Goal: Complete application form: Complete application form

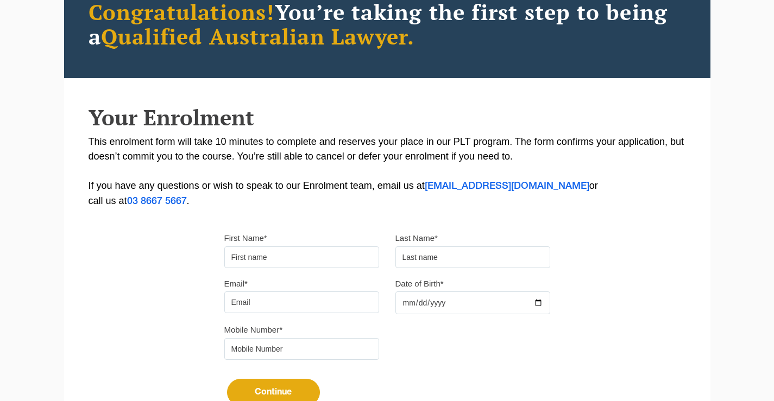
scroll to position [326, 0]
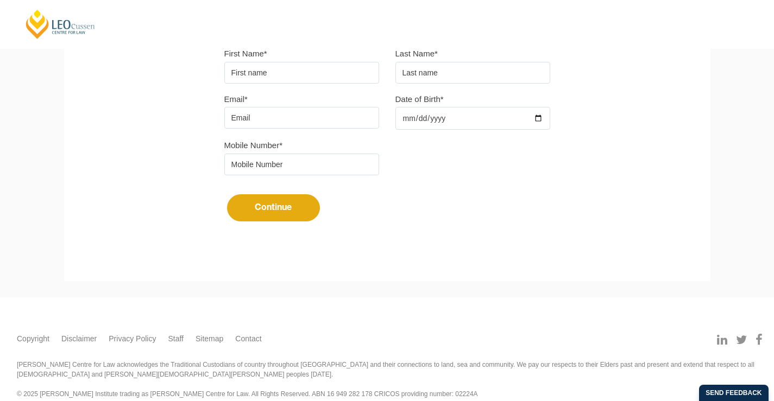
click at [299, 71] on input "First Name*" at bounding box center [301, 73] width 155 height 22
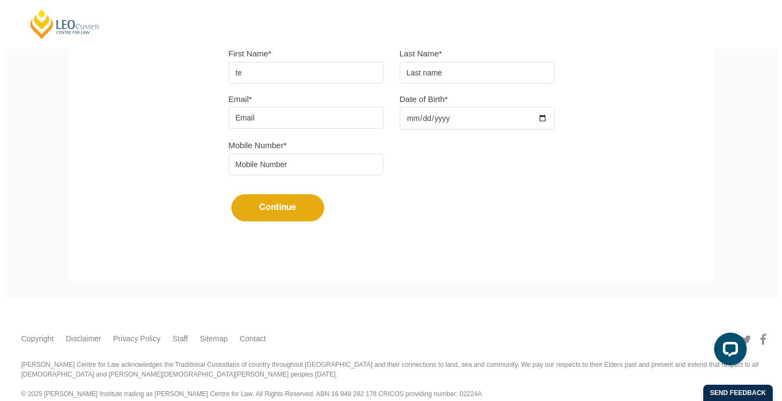
scroll to position [0, 0]
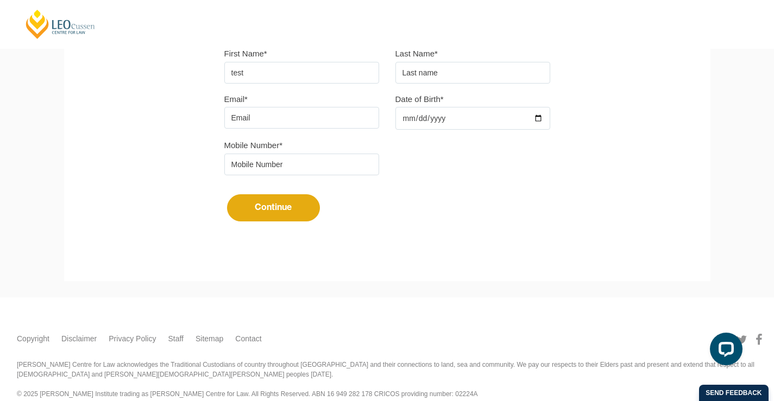
type input "test"
click at [449, 79] on input "text" at bounding box center [473, 73] width 155 height 22
type input "b"
click at [262, 118] on input "Email*" at bounding box center [301, 118] width 155 height 22
type input "[EMAIL_ADDRESS][DOMAIN_NAME]"
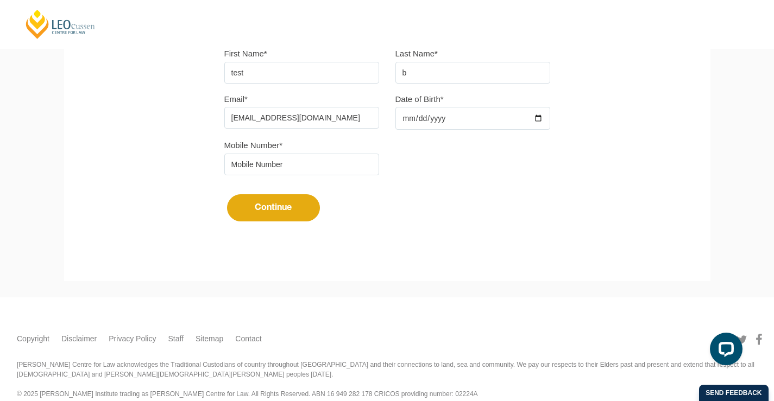
type input "0412345678"
click at [461, 117] on input "Date of Birth*" at bounding box center [473, 118] width 155 height 23
click at [410, 118] on input "Date of Birth*" at bounding box center [473, 118] width 155 height 23
click at [406, 120] on input "Date of Birth*" at bounding box center [473, 118] width 155 height 23
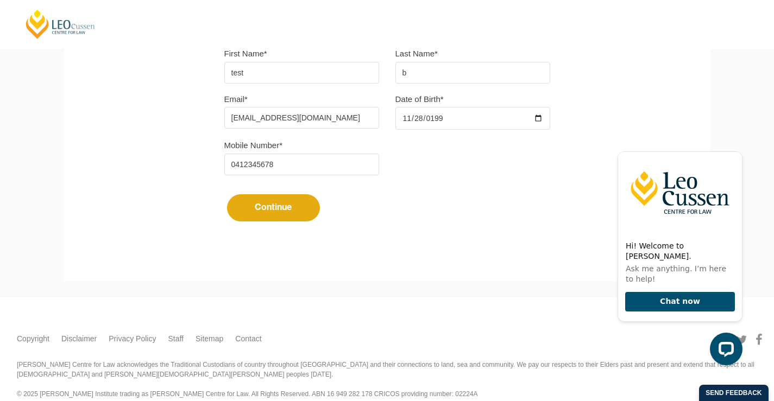
type input "[DATE]"
click at [312, 175] on div "Mobile Number* 0412345678" at bounding box center [387, 161] width 342 height 46
click at [281, 211] on button "Continue" at bounding box center [273, 207] width 93 height 27
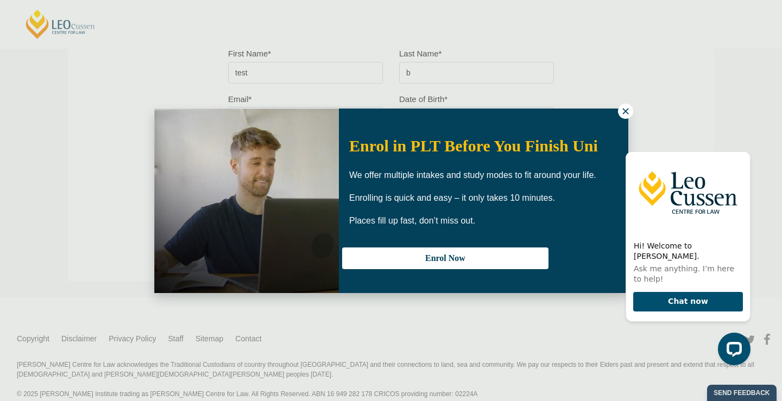
select select
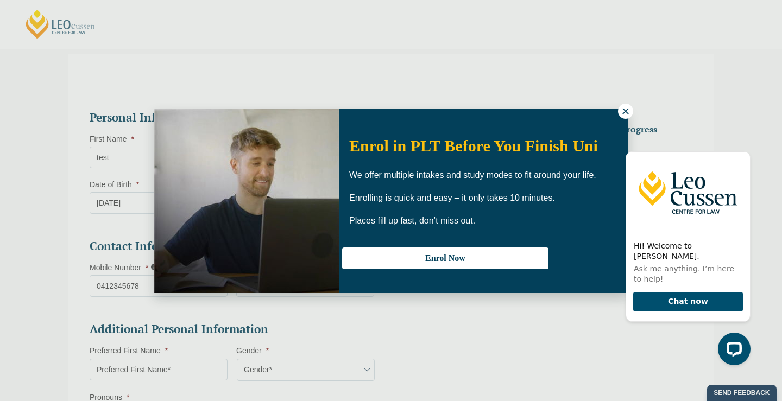
click at [628, 112] on icon at bounding box center [626, 111] width 10 height 10
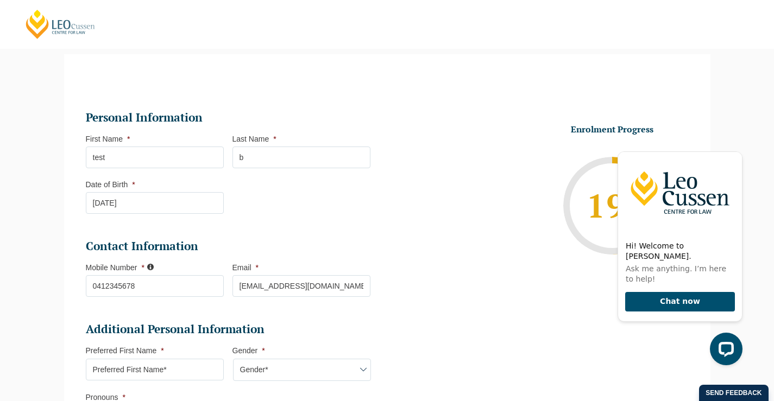
click at [265, 161] on input "b" at bounding box center [302, 158] width 138 height 22
type input "a"
click at [271, 209] on li "Personal Information First Name * test Last Name * a Date of Birth * 28-11-1997…" at bounding box center [232, 167] width 293 height 115
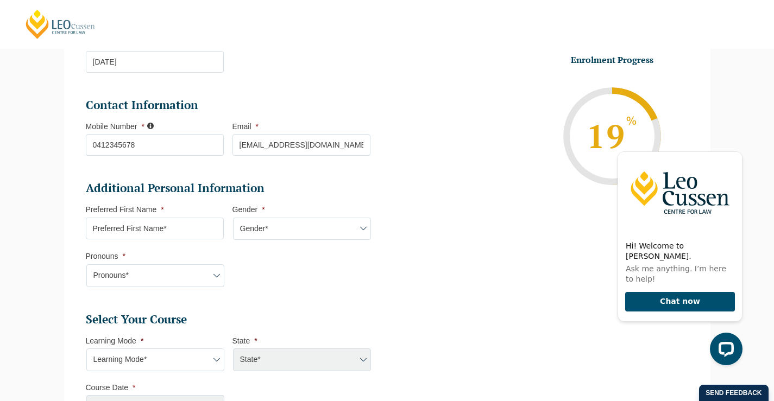
scroll to position [210, 0]
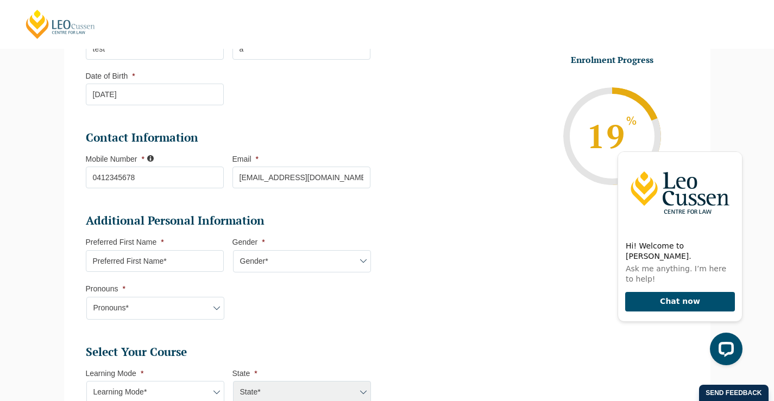
click at [159, 266] on input "Preferred First Name *" at bounding box center [155, 261] width 138 height 22
click at [274, 260] on select "Gender* [DEMOGRAPHIC_DATA] [DEMOGRAPHIC_DATA] [DEMOGRAPHIC_DATA] [DEMOGRAPHIC_D…" at bounding box center [302, 261] width 138 height 23
select select "[DEMOGRAPHIC_DATA]"
click at [233, 250] on select "Gender* [DEMOGRAPHIC_DATA] [DEMOGRAPHIC_DATA] [DEMOGRAPHIC_DATA] [DEMOGRAPHIC_D…" at bounding box center [302, 261] width 138 height 23
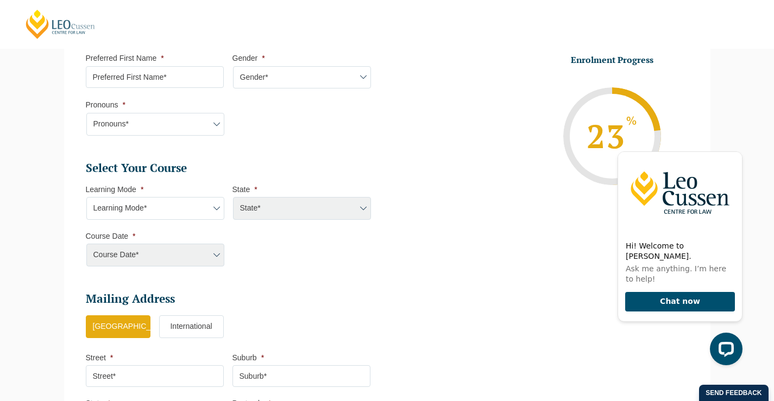
scroll to position [481, 0]
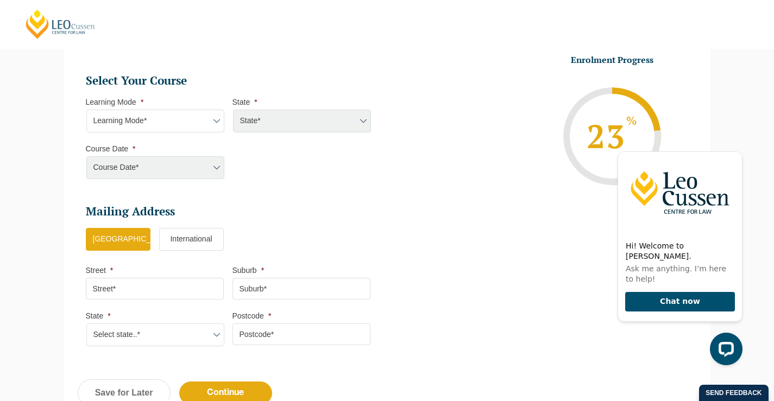
click at [137, 125] on select "Learning Mode* Online Full Time Learning Online Part Time Learning Blended Full…" at bounding box center [155, 121] width 138 height 23
select select "Online Part Time Learning"
click at [86, 110] on select "Learning Mode* Online Full Time Learning Online Part Time Learning Blended Full…" at bounding box center [155, 121] width 138 height 23
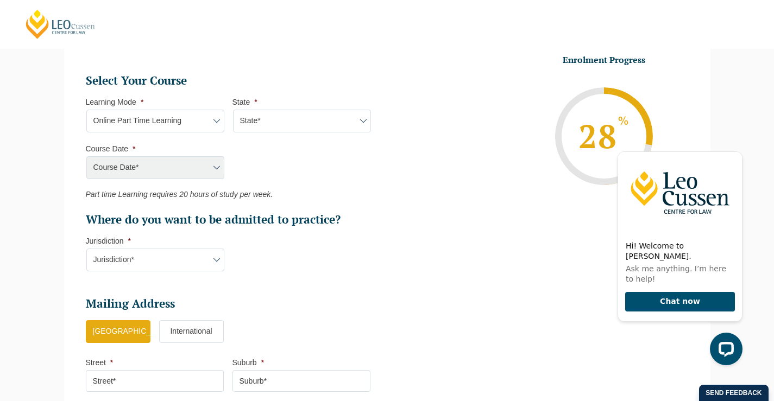
click at [260, 113] on select "State* National ([GEOGRAPHIC_DATA]/[GEOGRAPHIC_DATA], [GEOGRAPHIC_DATA], [GEOGR…" at bounding box center [302, 121] width 138 height 23
select select "National ([GEOGRAPHIC_DATA]/[GEOGRAPHIC_DATA], [GEOGRAPHIC_DATA], [GEOGRAPHIC_D…"
click at [233, 110] on select "State* National ([GEOGRAPHIC_DATA]/[GEOGRAPHIC_DATA], [GEOGRAPHIC_DATA], [GEOGR…" at bounding box center [302, 121] width 138 height 23
click at [133, 173] on select "Course Date* September 2025 (08-Sep-2025 to 17-Apr-2026) January 2026 (27-Jan-2…" at bounding box center [155, 167] width 138 height 23
click at [132, 126] on select "Learning Mode* Online Full Time Learning Online Part Time Learning Blended Full…" at bounding box center [155, 121] width 138 height 23
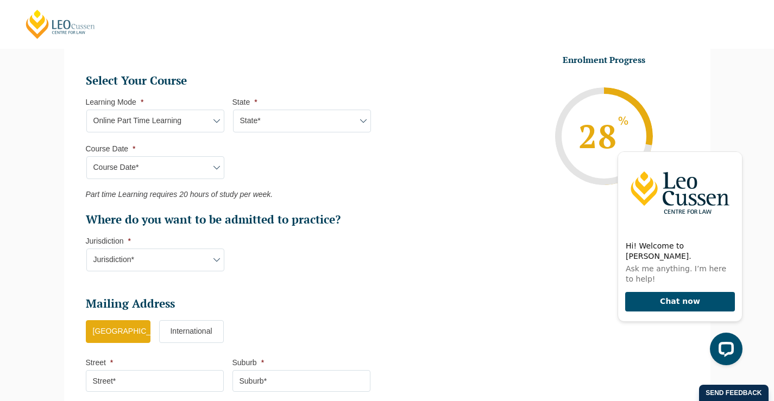
select select "Online Full Time Learning"
click at [86, 110] on select "Learning Mode* Online Full Time Learning Online Part Time Learning Blended Full…" at bounding box center [155, 121] width 138 height 23
click at [129, 164] on div "Course Date* September 2025 (08-Sep-2025 to 17-Apr-2026) January 2026 (27-Jan-2…" at bounding box center [155, 167] width 138 height 23
click at [267, 127] on select "State* National ([GEOGRAPHIC_DATA]/[GEOGRAPHIC_DATA], [GEOGRAPHIC_DATA], [GEOGR…" at bounding box center [302, 121] width 138 height 23
select select "National ([GEOGRAPHIC_DATA]/[GEOGRAPHIC_DATA], [GEOGRAPHIC_DATA], [GEOGRAPHIC_D…"
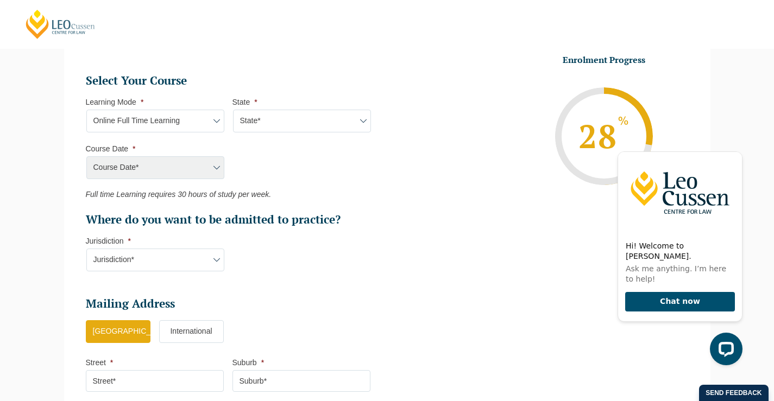
click at [233, 110] on select "State* National ([GEOGRAPHIC_DATA]/[GEOGRAPHIC_DATA], [GEOGRAPHIC_DATA], [GEOGR…" at bounding box center [302, 121] width 138 height 23
click at [152, 165] on select "Course Date* [DATE] ([DATE] to [DATE]) [DATE] ([DATE] to [DATE]) [DATE] ([DATE]…" at bounding box center [155, 167] width 138 height 23
select select "[DATE] ([DATE] to [DATE])"
click at [86, 156] on select "Course Date* [DATE] ([DATE] to [DATE]) [DATE] ([DATE] to [DATE]) [DATE] ([DATE]…" at bounding box center [155, 167] width 138 height 23
type input "Intake 03 February 2026 FT"
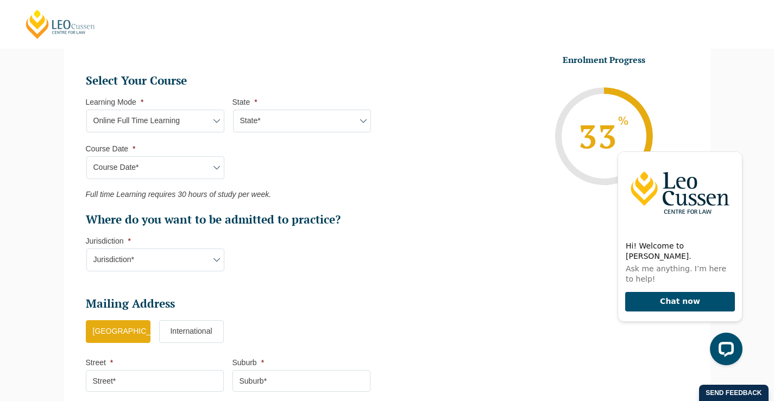
type input "Practical Legal Training (NAT)"
select select
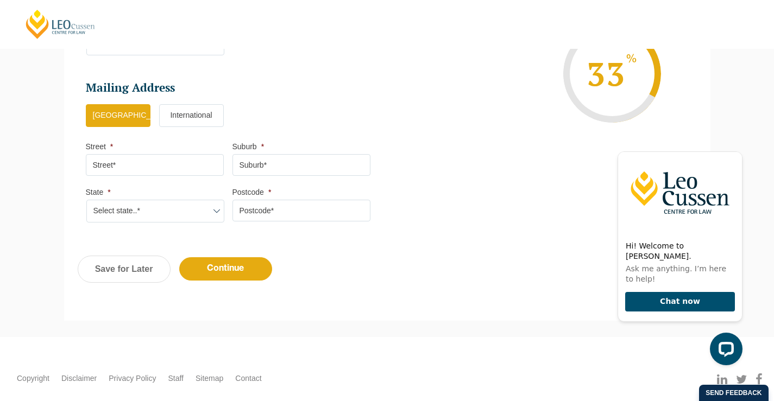
scroll to position [699, 0]
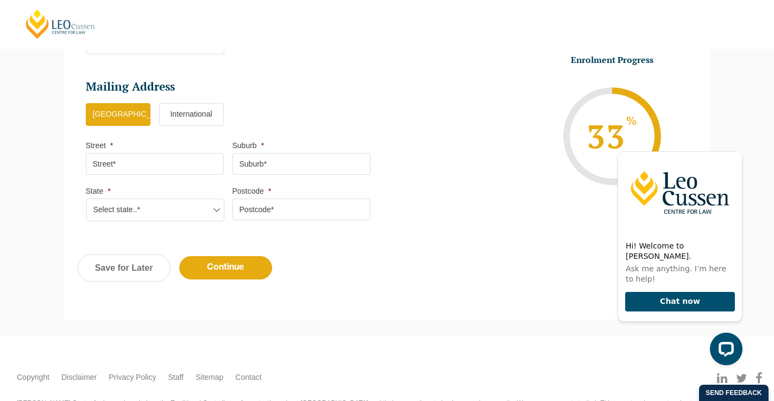
click at [118, 166] on input "Street *" at bounding box center [155, 164] width 138 height 22
type input "victoria"
type input "north"
select select "[GEOGRAPHIC_DATA]"
type input "5000"
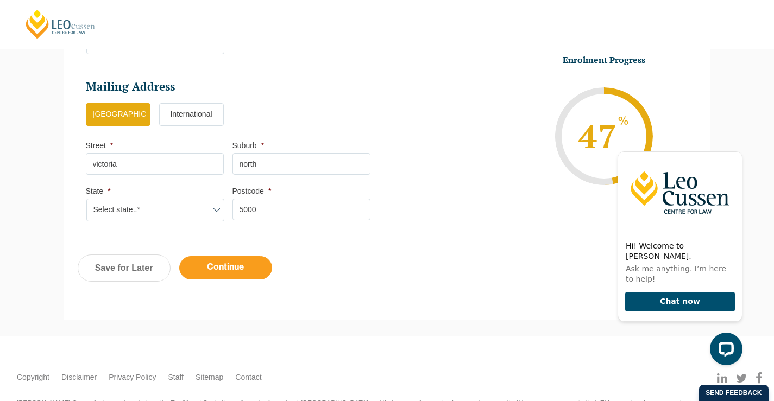
click at [214, 275] on input "Continue" at bounding box center [225, 267] width 93 height 23
select select "Online Full Time Learning"
select select "National ([GEOGRAPHIC_DATA]/[GEOGRAPHIC_DATA], [GEOGRAPHIC_DATA], [GEOGRAPHIC_D…"
select select
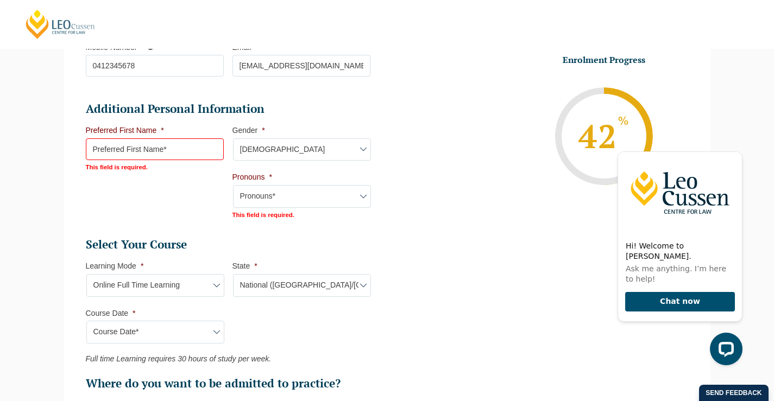
scroll to position [378, 0]
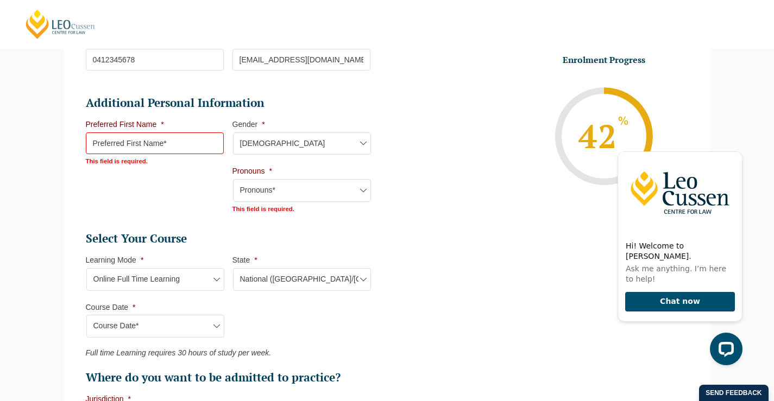
click at [111, 150] on input "Preferred First Name *" at bounding box center [155, 144] width 138 height 22
type input "test"
click at [115, 111] on ul "Additional Personal Information Preferred First Name * test This field is requi…" at bounding box center [232, 103] width 293 height 15
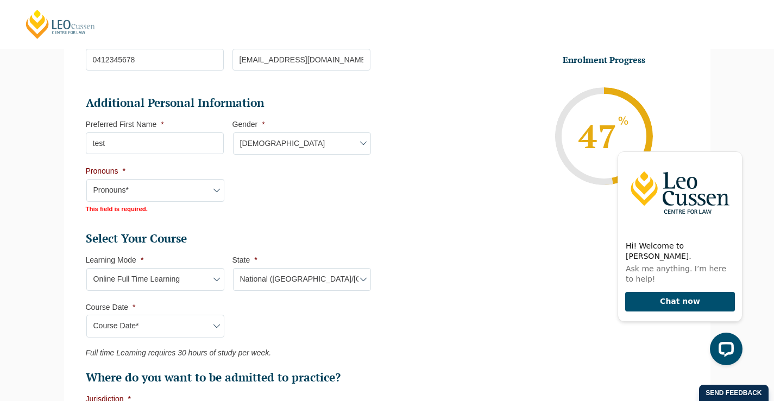
click at [178, 187] on select "Pronouns* She/Her/Hers He/Him/His They/Them/Theirs Other Prefer not to disclose" at bounding box center [155, 190] width 138 height 23
select select "She/Her/Hers"
click at [86, 179] on select "Pronouns* She/Her/Hers He/Him/His They/Them/Theirs Other Prefer not to disclose" at bounding box center [155, 190] width 138 height 23
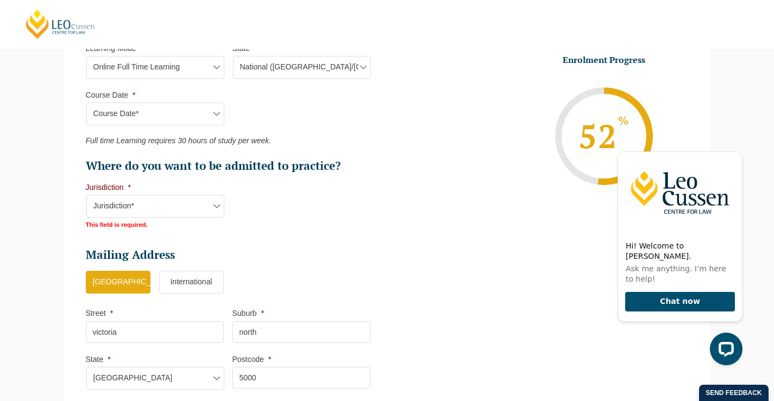
scroll to position [595, 0]
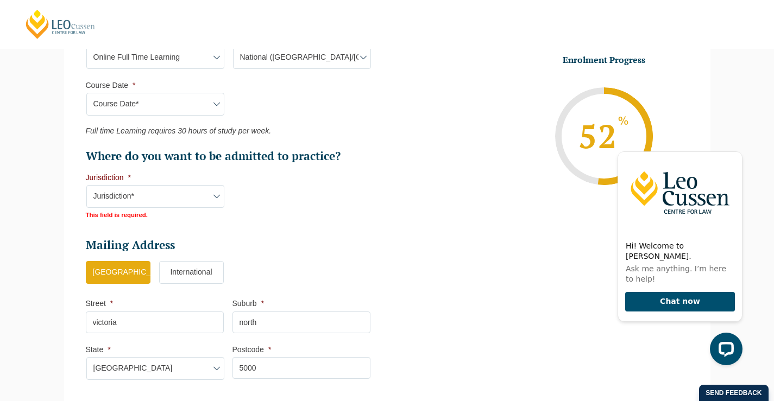
click at [131, 194] on select "Jurisdiction* VIC [GEOGRAPHIC_DATA]/[GEOGRAPHIC_DATA] SA [GEOGRAPHIC_DATA] [GEO…" at bounding box center [155, 196] width 138 height 23
select select "VIC"
click at [86, 185] on select "Jurisdiction* VIC [GEOGRAPHIC_DATA]/[GEOGRAPHIC_DATA] SA [GEOGRAPHIC_DATA] [GEO…" at bounding box center [155, 196] width 138 height 23
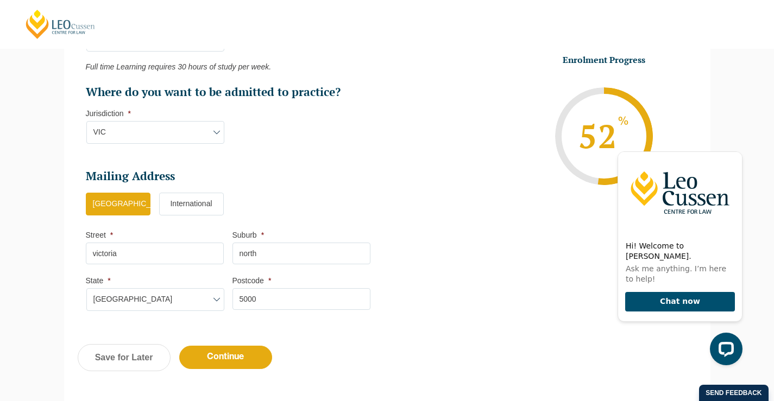
scroll to position [758, 0]
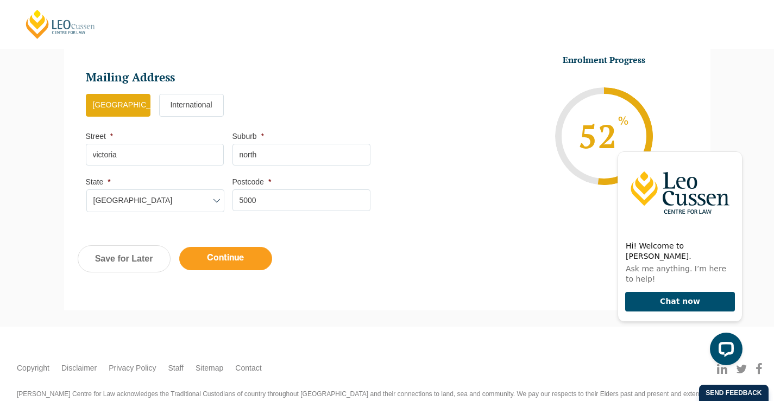
click at [251, 254] on input "Continue" at bounding box center [225, 258] width 93 height 23
select select "Online Full Time Learning"
select select "National ([GEOGRAPHIC_DATA]/[GEOGRAPHIC_DATA], [GEOGRAPHIC_DATA], [GEOGRAPHIC_D…"
select select
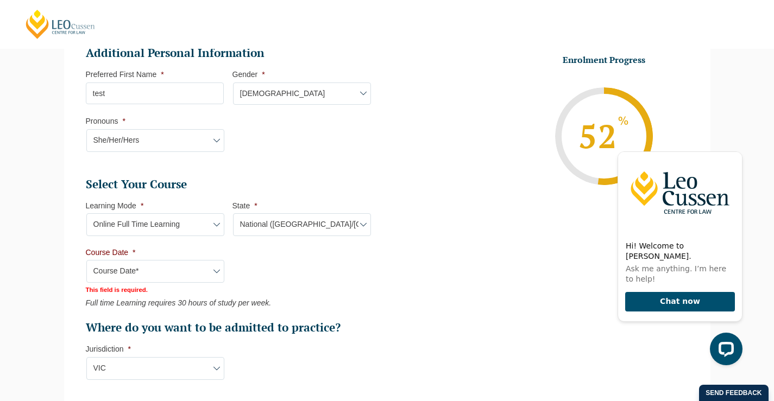
scroll to position [432, 0]
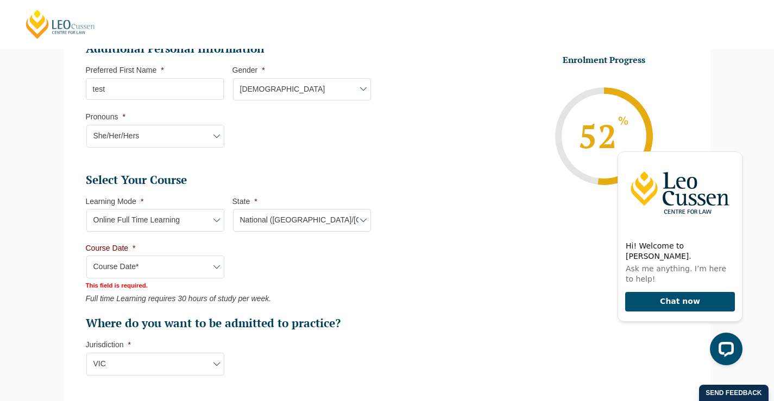
click at [129, 267] on select "Course Date* [DATE] ([DATE] to [DATE]) [DATE] ([DATE] to [DATE]) [DATE] ([DATE]…" at bounding box center [155, 267] width 138 height 23
select select "[DATE] ([DATE] to [DATE])"
click at [86, 256] on select "Course Date* [DATE] ([DATE] to [DATE]) [DATE] ([DATE] to [DATE]) [DATE] ([DATE]…" at bounding box center [155, 267] width 138 height 23
select select
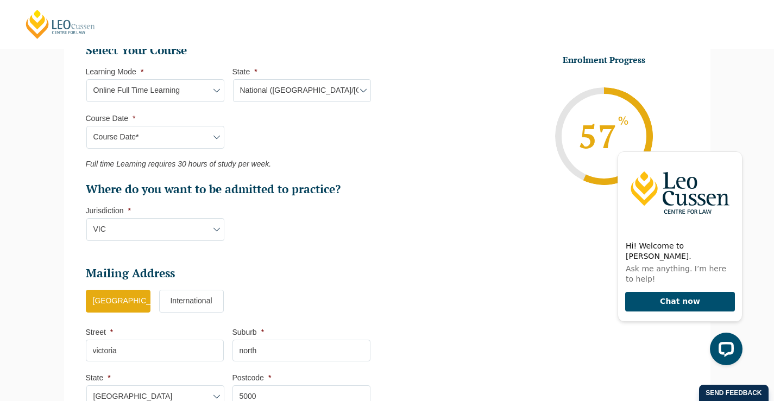
scroll to position [758, 0]
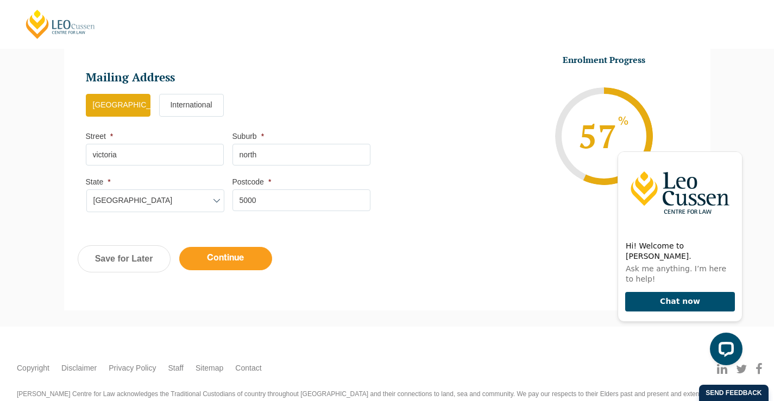
click at [242, 261] on input "Continue" at bounding box center [225, 258] width 93 height 23
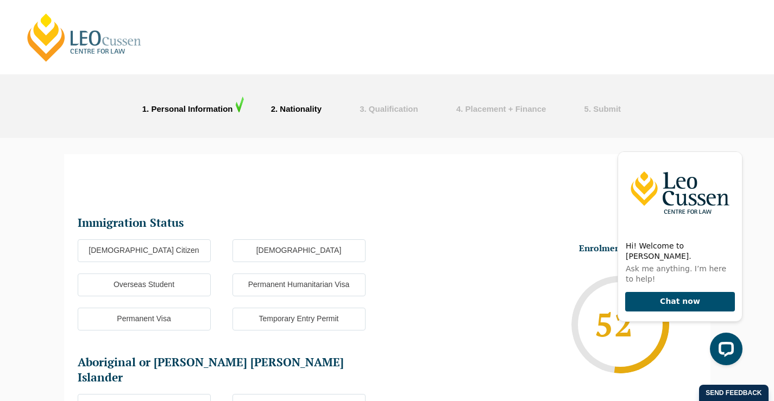
scroll to position [0, 0]
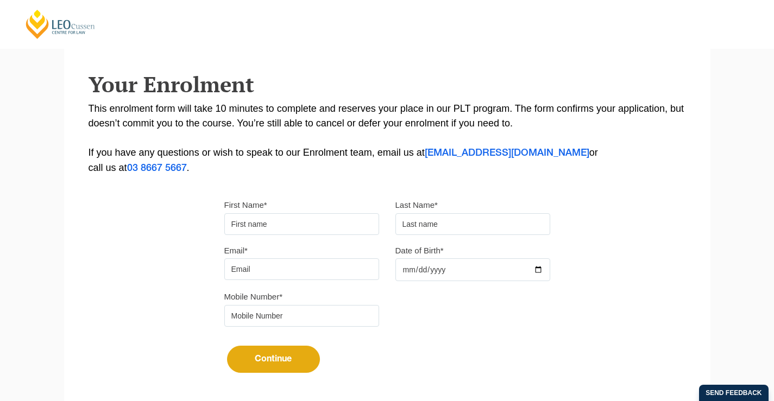
scroll to position [217, 0]
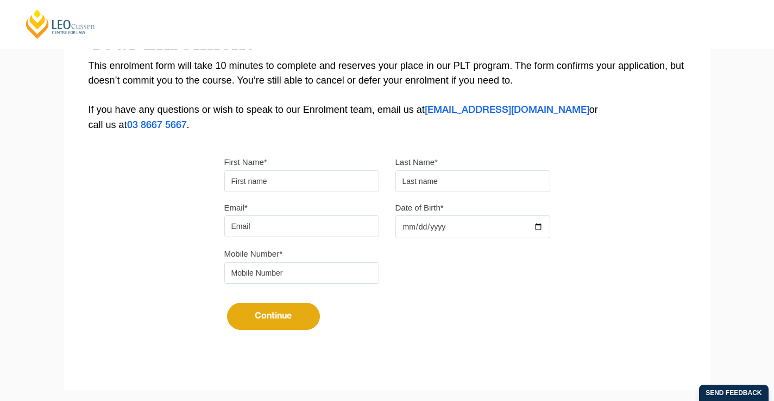
click at [256, 178] on input "First Name*" at bounding box center [301, 182] width 155 height 22
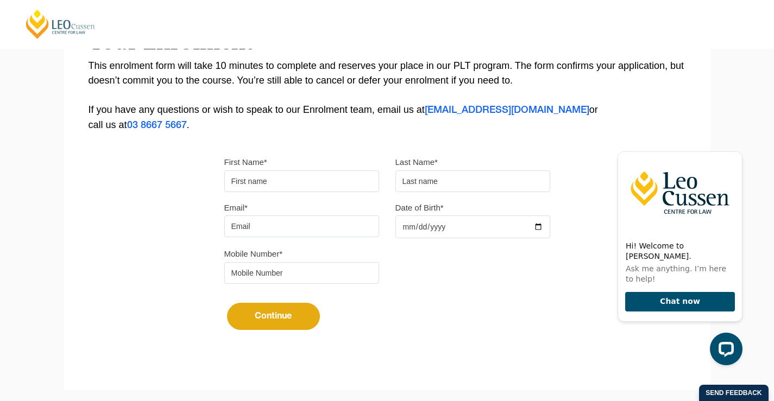
scroll to position [0, 0]
type input "test"
type input "A"
type input "[EMAIL_ADDRESS][DOMAIN_NAME]"
type input "412345678"
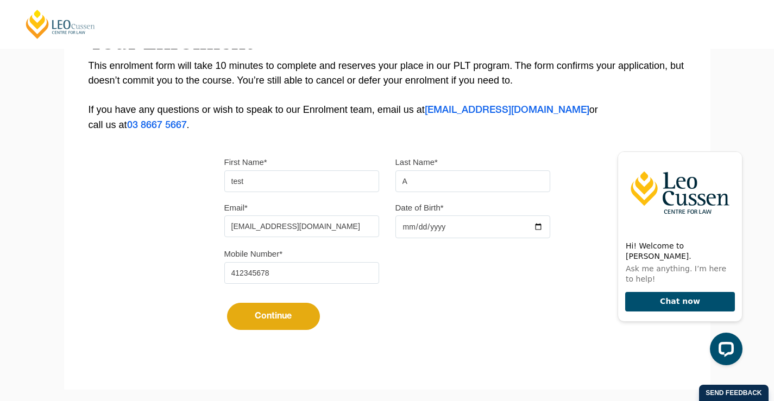
click at [461, 224] on input "Date of Birth*" at bounding box center [473, 227] width 155 height 23
click at [408, 228] on input "Date of Birth*" at bounding box center [473, 227] width 155 height 23
type input "[DATE]"
click at [487, 330] on div "Continue It looks like you’ve previously started an application. You can pick u…" at bounding box center [387, 312] width 326 height 41
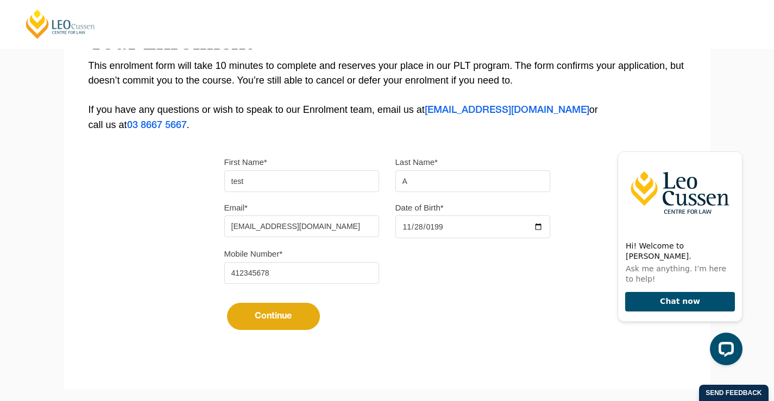
click at [284, 314] on button "Continue" at bounding box center [273, 316] width 93 height 27
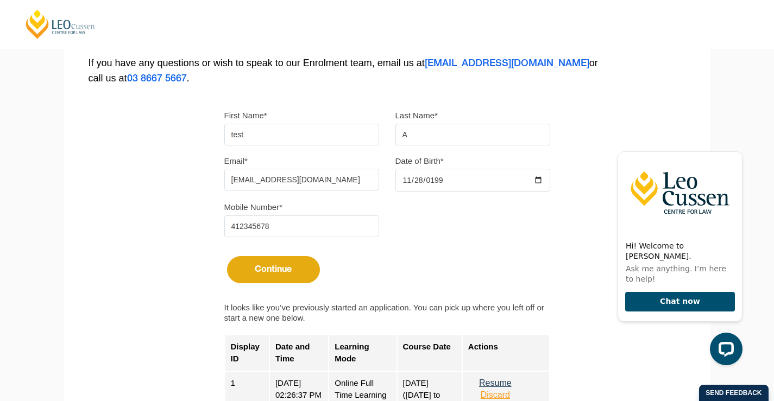
scroll to position [380, 0]
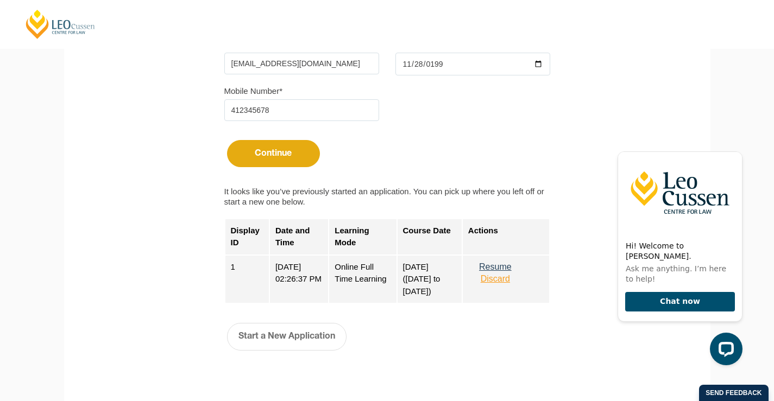
click at [488, 267] on button "Resume" at bounding box center [495, 267] width 54 height 10
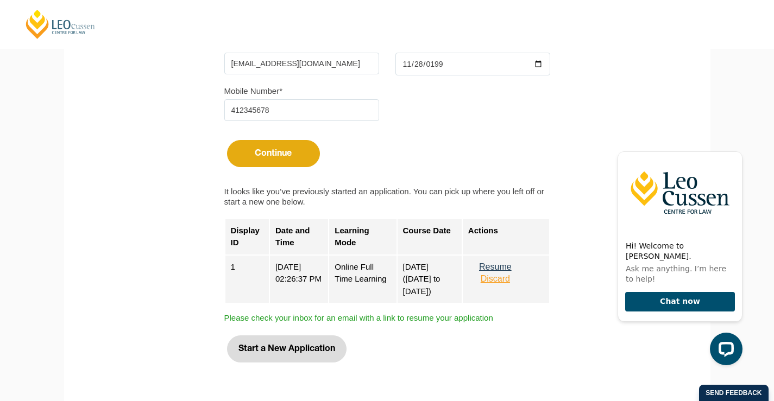
click at [285, 350] on button "Start a New Application" at bounding box center [287, 349] width 120 height 27
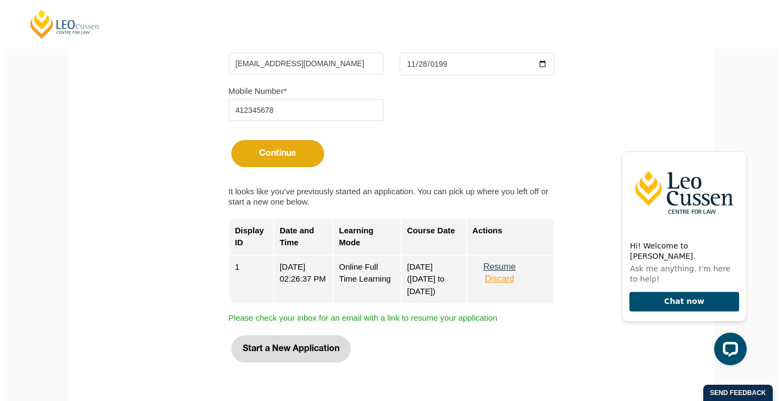
scroll to position [0, 0]
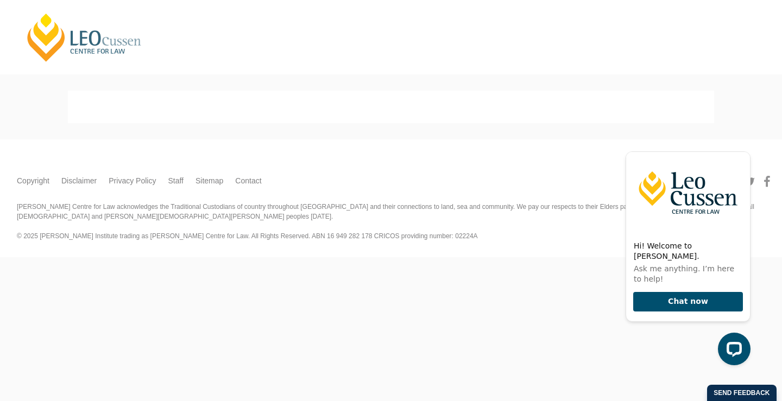
select select
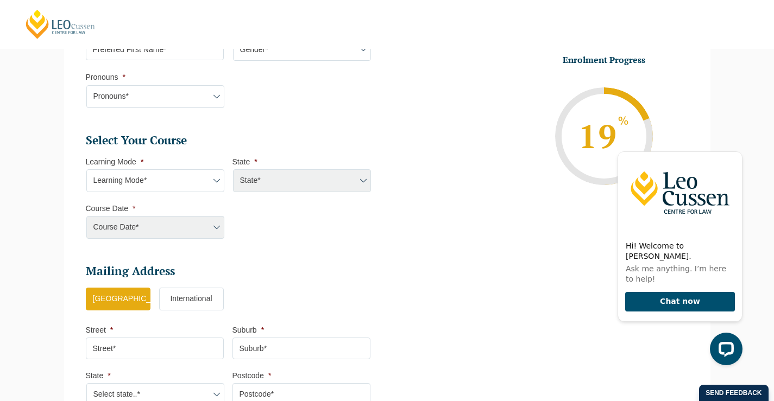
scroll to position [590, 0]
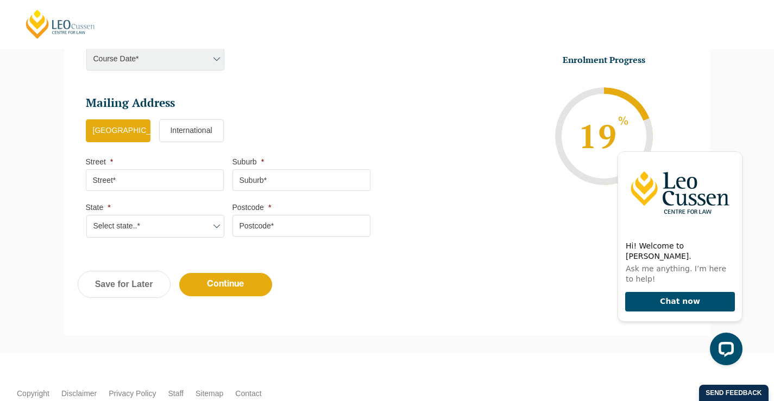
click at [189, 177] on input "Street *" at bounding box center [155, 181] width 138 height 22
type input "victoria"
type input "north"
select select "[GEOGRAPHIC_DATA]"
type input "5000"
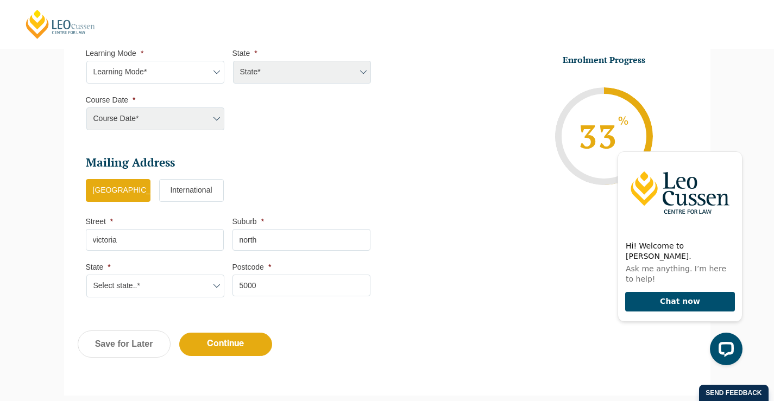
scroll to position [427, 0]
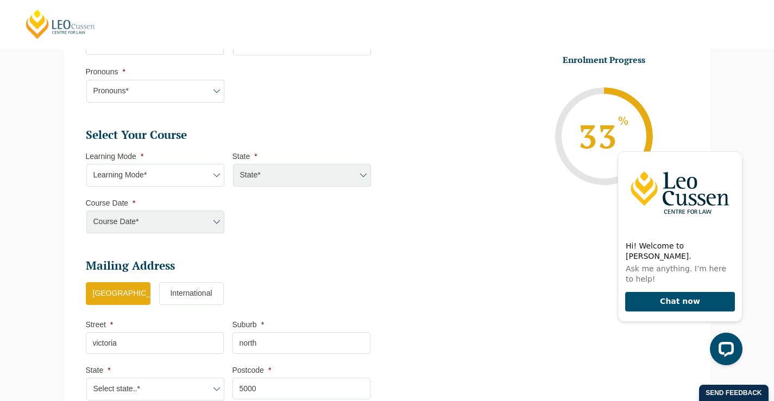
click at [153, 223] on div "Course Date* [PERSON_NAME] 2024 [DATE] ([DATE] to [DATE]) [DATE] ([DATE] to [DA…" at bounding box center [155, 222] width 138 height 23
click at [125, 171] on select "Learning Mode* Online Full Time Learning Online Part Time Learning Blended Full…" at bounding box center [155, 175] width 138 height 23
select select "Online Full Time Learning"
click at [86, 164] on select "Learning Mode* Online Full Time Learning Online Part Time Learning Blended Full…" at bounding box center [155, 175] width 138 height 23
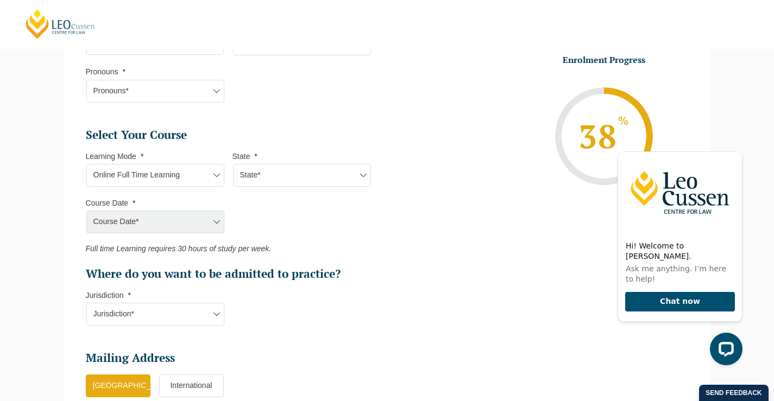
click at [244, 173] on select "State* National ([GEOGRAPHIC_DATA]/[GEOGRAPHIC_DATA], [GEOGRAPHIC_DATA], [GEOGR…" at bounding box center [302, 175] width 138 height 23
select select "National ([GEOGRAPHIC_DATA]/[GEOGRAPHIC_DATA], [GEOGRAPHIC_DATA], [GEOGRAPHIC_D…"
click at [233, 164] on select "State* National ([GEOGRAPHIC_DATA]/[GEOGRAPHIC_DATA], [GEOGRAPHIC_DATA], [GEOGR…" at bounding box center [302, 175] width 138 height 23
click at [155, 221] on select "Course Date* [DATE] ([DATE] to [DATE]) [DATE] ([DATE] to [DATE]) [DATE] ([DATE]…" at bounding box center [155, 222] width 138 height 23
select select "[DATE] ([DATE] to [DATE])"
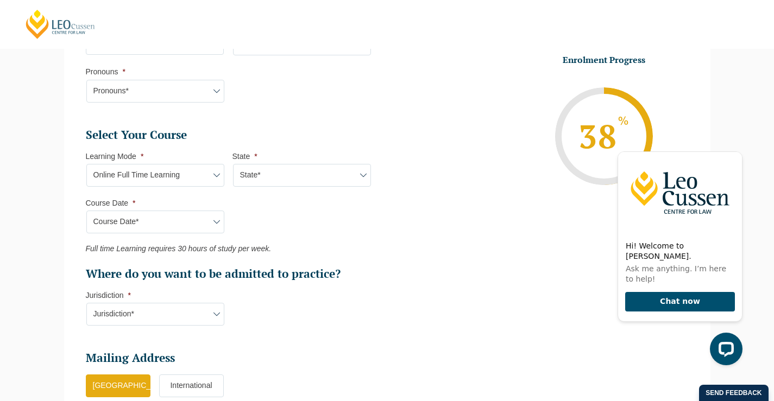
click at [86, 211] on select "Course Date* [DATE] ([DATE] to [DATE]) [DATE] ([DATE] to [DATE]) [DATE] ([DATE]…" at bounding box center [155, 222] width 138 height 23
type input "Intake [DATE] FT"
type input "Practical Legal Training (NAT)"
select select
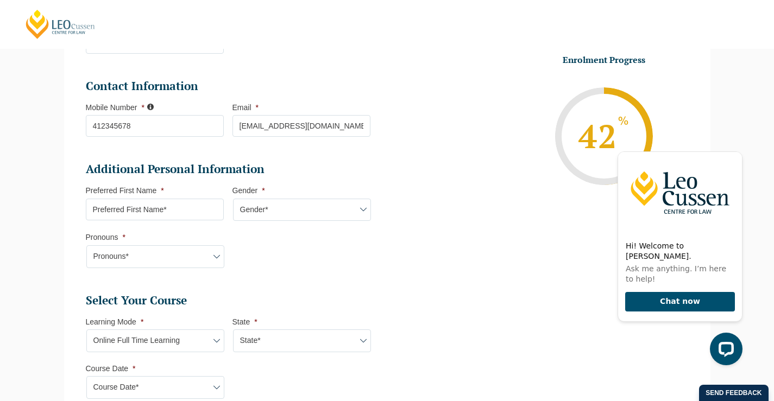
scroll to position [210, 0]
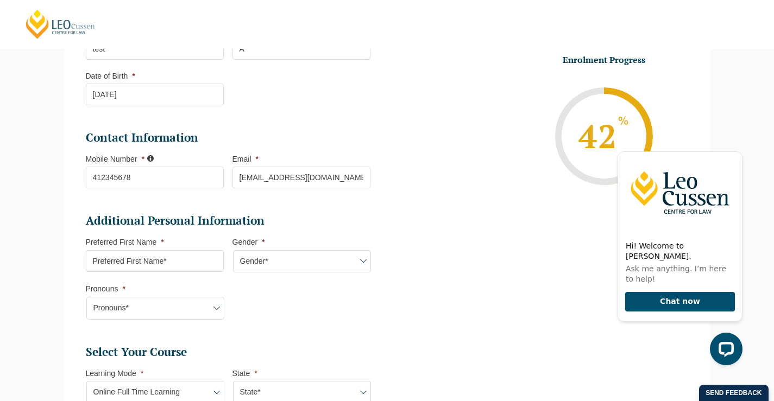
click at [133, 262] on input "Preferred First Name *" at bounding box center [155, 261] width 138 height 22
type input "test"
click at [265, 255] on select "Gender* [DEMOGRAPHIC_DATA] [DEMOGRAPHIC_DATA] [DEMOGRAPHIC_DATA] [DEMOGRAPHIC_D…" at bounding box center [302, 261] width 138 height 23
select select "[DEMOGRAPHIC_DATA]"
click at [233, 250] on select "Gender* [DEMOGRAPHIC_DATA] [DEMOGRAPHIC_DATA] [DEMOGRAPHIC_DATA] [DEMOGRAPHIC_D…" at bounding box center [302, 261] width 138 height 23
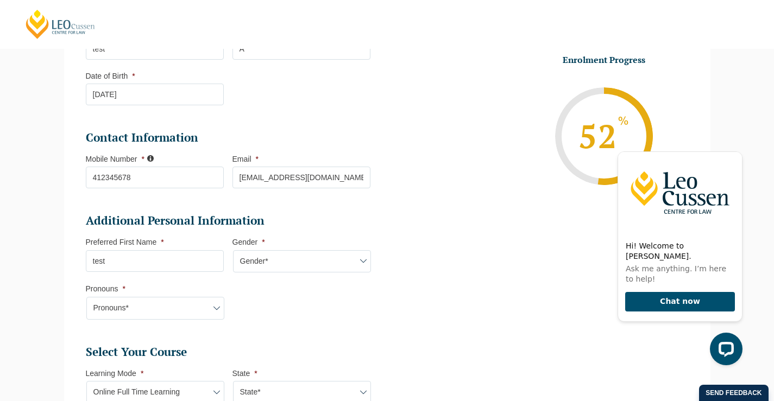
click at [124, 300] on select "Pronouns* She/Her/Hers He/Him/His They/Them/Theirs Other Prefer not to disclose" at bounding box center [155, 308] width 138 height 23
select select "She/Her/Hers"
click at [86, 297] on select "Pronouns* She/Her/Hers He/Him/His They/Them/Theirs Other Prefer not to disclose" at bounding box center [155, 308] width 138 height 23
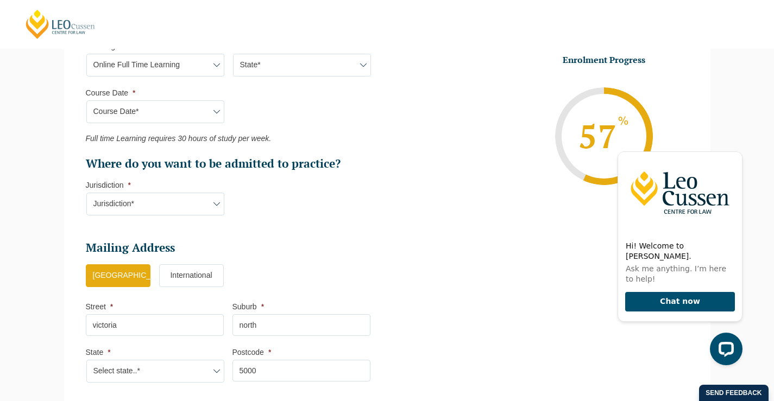
scroll to position [699, 0]
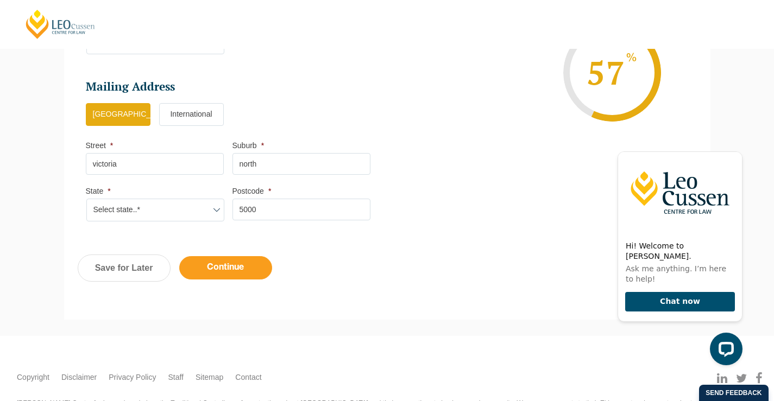
click at [226, 268] on input "Continue" at bounding box center [225, 267] width 93 height 23
select select "Online Full Time Learning"
select select "National ([GEOGRAPHIC_DATA]/[GEOGRAPHIC_DATA], [GEOGRAPHIC_DATA], [GEOGRAPHIC_D…"
select select
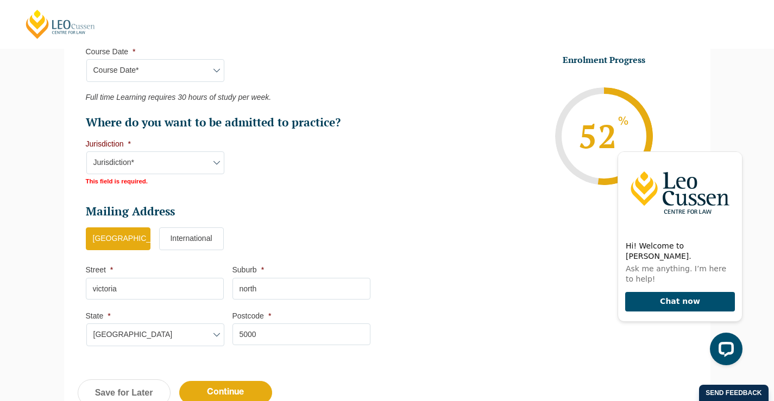
scroll to position [649, 0]
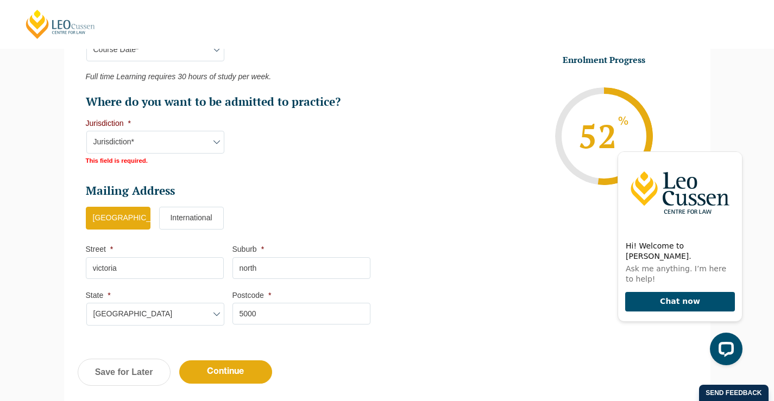
click at [118, 137] on select "Jurisdiction* VIC [GEOGRAPHIC_DATA]/[GEOGRAPHIC_DATA] SA [GEOGRAPHIC_DATA] [GEO…" at bounding box center [155, 142] width 138 height 23
select select "VIC"
click at [86, 131] on select "Jurisdiction* VIC [GEOGRAPHIC_DATA]/[GEOGRAPHIC_DATA] SA [GEOGRAPHIC_DATA] [GEO…" at bounding box center [155, 142] width 138 height 23
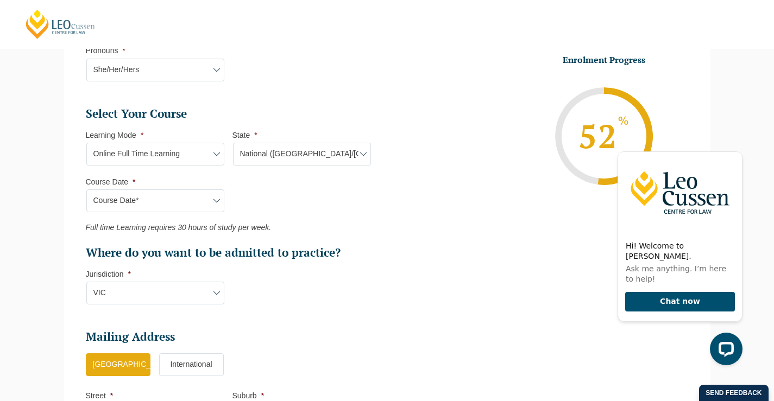
scroll to position [486, 0]
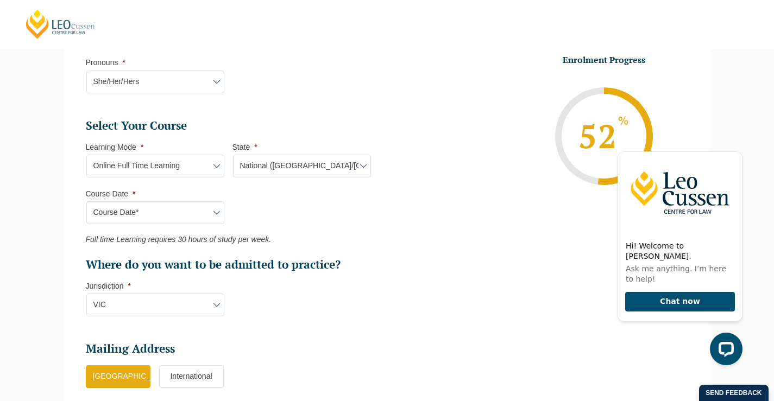
click at [154, 166] on select "Learning Mode* Online Full Time Learning Online Part Time Learning Blended Full…" at bounding box center [155, 166] width 138 height 23
click at [86, 155] on select "Learning Mode* Online Full Time Learning Online Part Time Learning Blended Full…" at bounding box center [155, 166] width 138 height 23
click at [129, 216] on select "Course Date* [DATE] ([DATE] to [DATE]) [DATE] ([DATE] to [DATE]) [DATE] ([DATE]…" at bounding box center [155, 213] width 138 height 23
select select "[DATE] ([DATE] to [DATE])"
click at [86, 202] on select "Course Date* [DATE] ([DATE] to [DATE]) [DATE] ([DATE] to [DATE]) [DATE] ([DATE]…" at bounding box center [155, 213] width 138 height 23
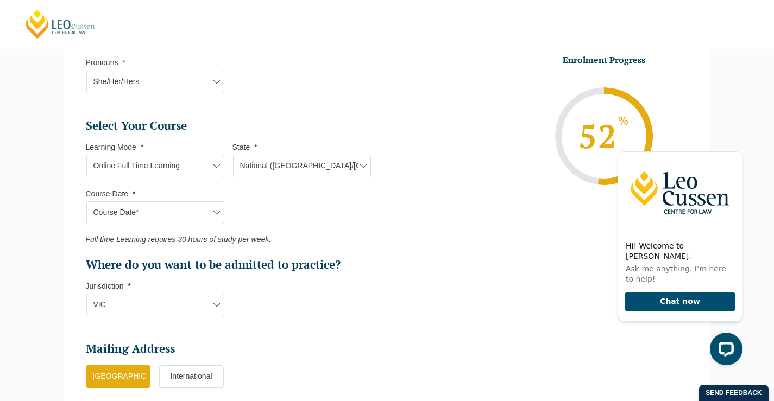
select select
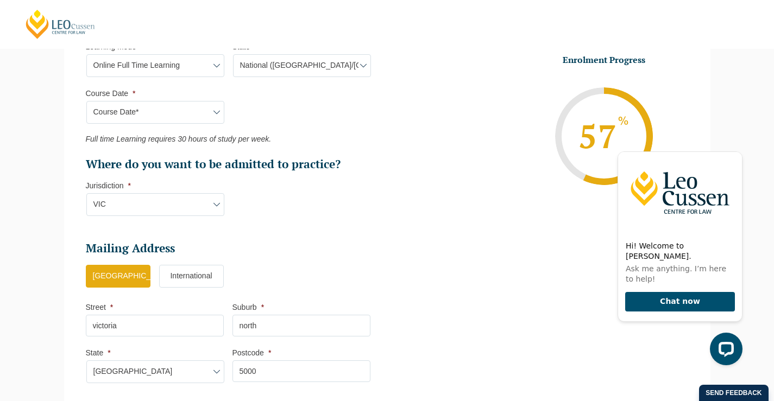
scroll to position [758, 0]
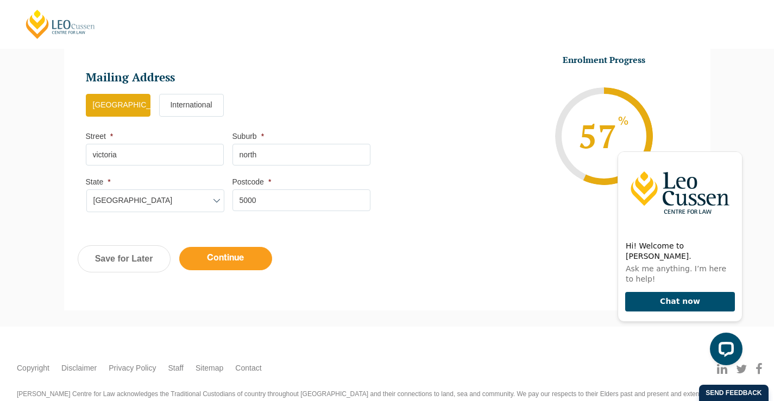
click at [264, 258] on input "Continue" at bounding box center [225, 258] width 93 height 23
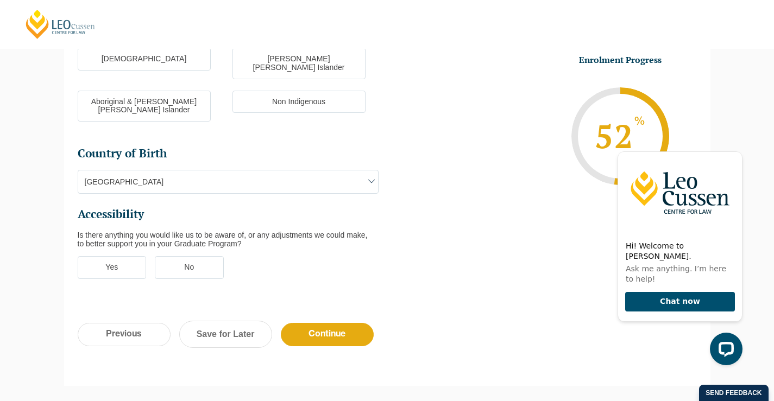
scroll to position [427, 0]
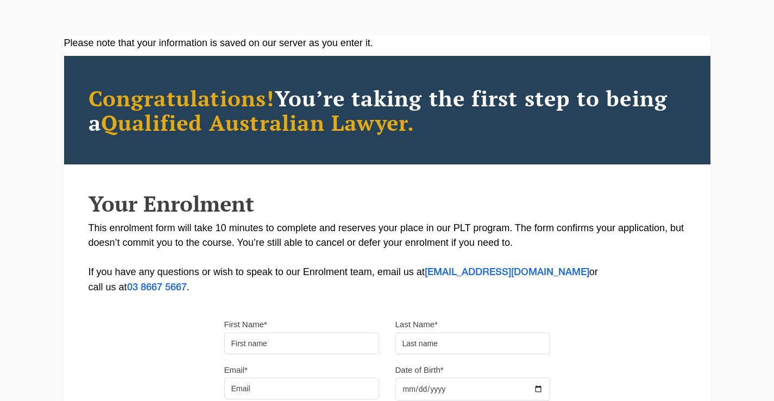
scroll to position [217, 0]
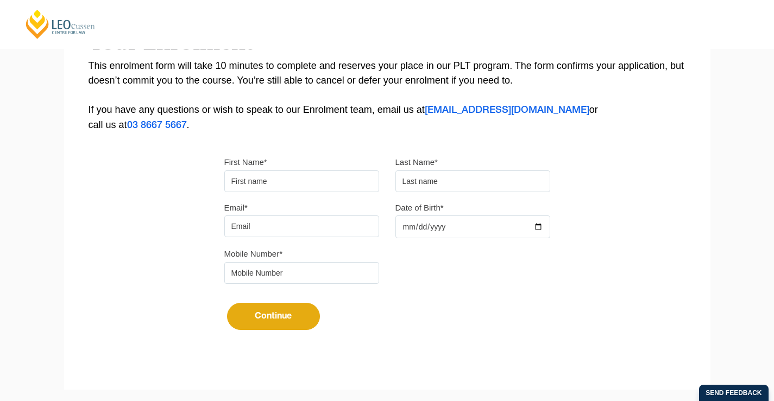
click at [265, 175] on input "First Name*" at bounding box center [301, 182] width 155 height 22
type input "test"
type input "A"
type input "[EMAIL_ADDRESS][DOMAIN_NAME]"
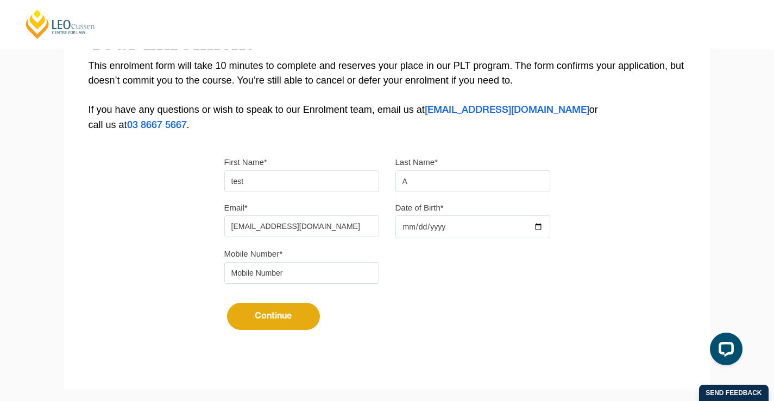
type input "412345678"
click at [441, 226] on input "Date of Birth*" at bounding box center [473, 227] width 155 height 23
click at [407, 228] on input "Date of Birth*" at bounding box center [473, 227] width 155 height 23
type input "[DATE]"
click at [437, 316] on div "Continue It looks like you’ve previously started an application. You can pick u…" at bounding box center [387, 312] width 326 height 41
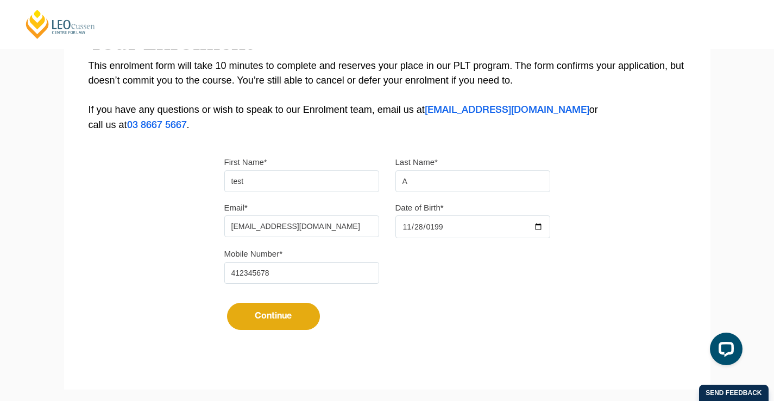
click at [281, 320] on button "Continue" at bounding box center [273, 316] width 93 height 27
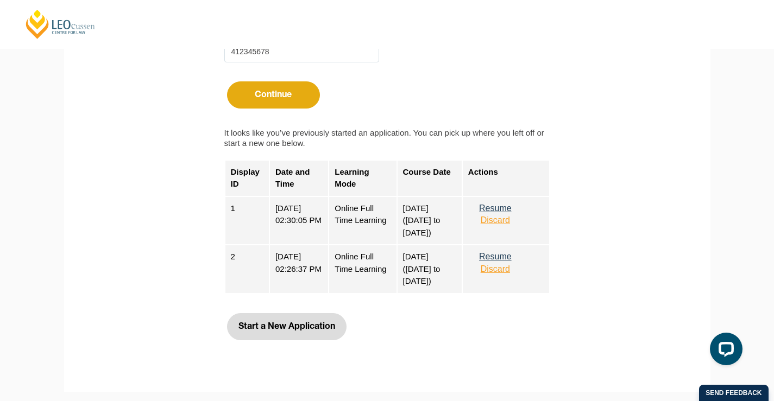
scroll to position [435, 0]
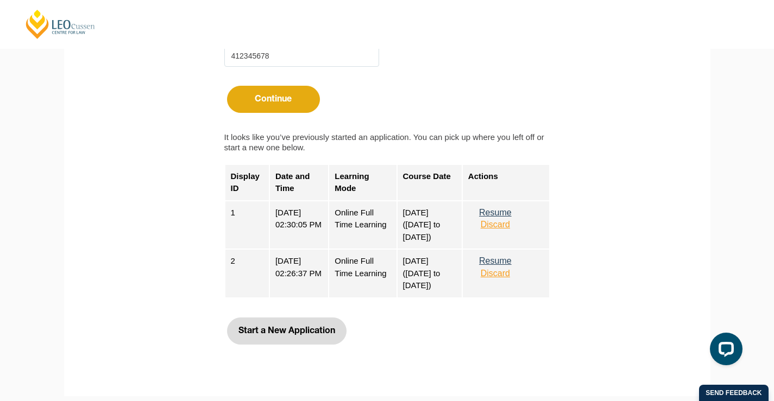
click at [278, 327] on button "Start a New Application" at bounding box center [287, 331] width 120 height 27
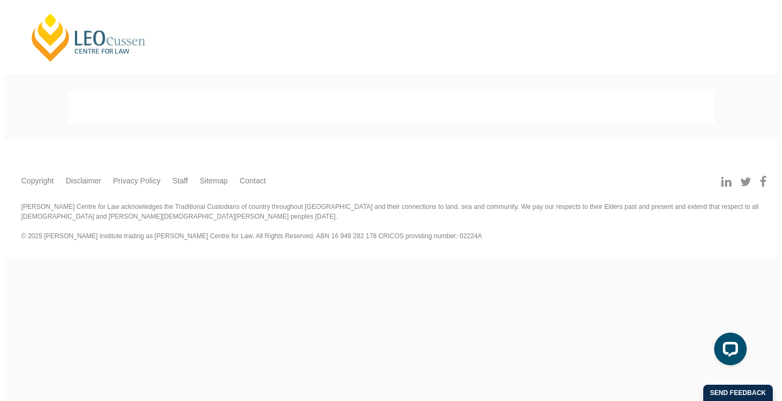
scroll to position [0, 0]
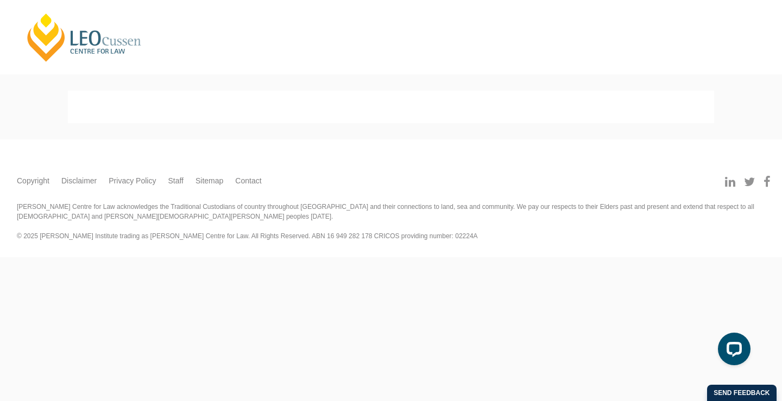
select select
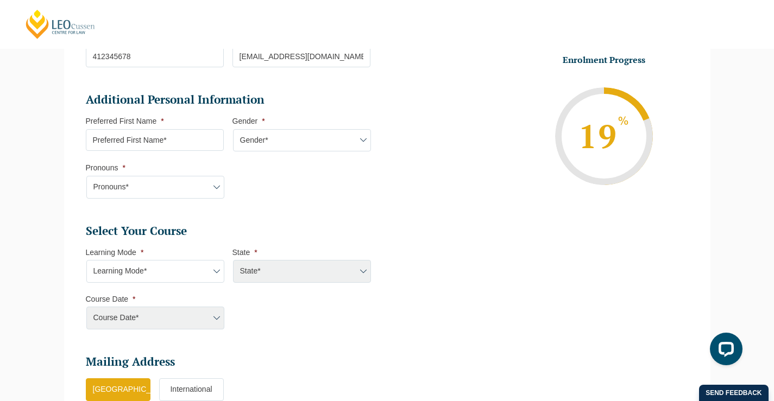
scroll to position [318, 0]
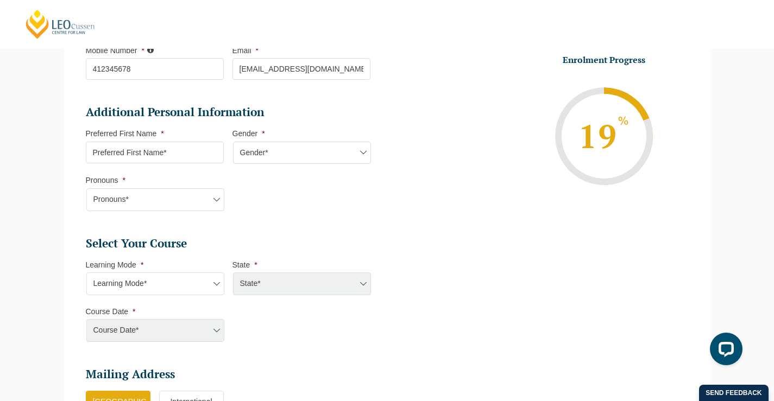
click at [159, 154] on input "Preferred First Name *" at bounding box center [155, 153] width 138 height 22
type input "test"
drag, startPoint x: 279, startPoint y: 153, endPoint x: 268, endPoint y: 162, distance: 13.5
click at [279, 153] on select "Gender* [DEMOGRAPHIC_DATA] [DEMOGRAPHIC_DATA] [DEMOGRAPHIC_DATA] [DEMOGRAPHIC_D…" at bounding box center [302, 153] width 138 height 23
select select "[DEMOGRAPHIC_DATA]"
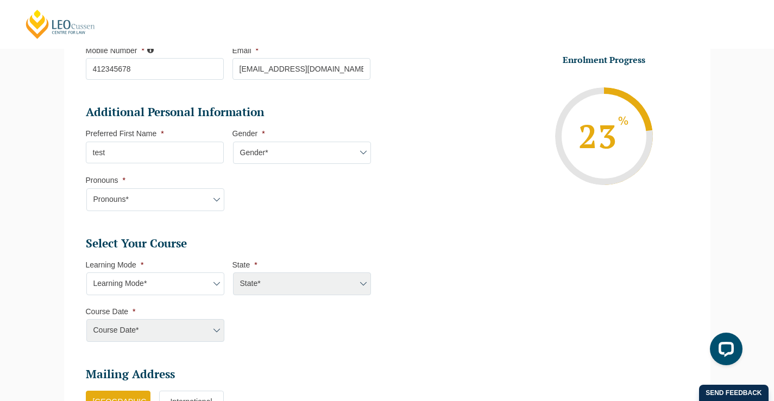
click at [233, 142] on select "Gender* [DEMOGRAPHIC_DATA] [DEMOGRAPHIC_DATA] [DEMOGRAPHIC_DATA] [DEMOGRAPHIC_D…" at bounding box center [302, 153] width 138 height 23
click at [134, 203] on select "Pronouns* She/Her/Hers He/Him/His They/Them/Theirs Other Prefer not to disclose" at bounding box center [155, 200] width 138 height 23
select select "She/Her/Hers"
click at [86, 189] on select "Pronouns* She/Her/Hers He/Him/His They/Them/Theirs Other Prefer not to disclose" at bounding box center [155, 200] width 138 height 23
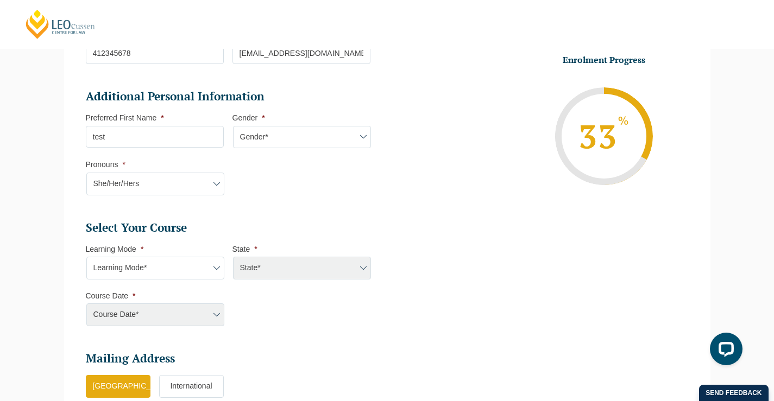
scroll to position [481, 0]
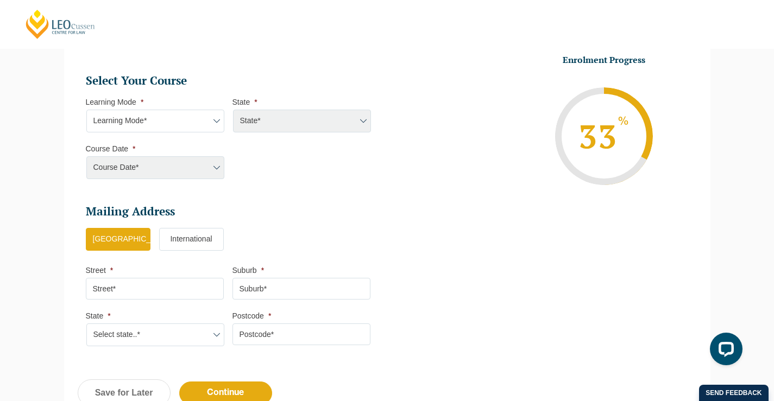
click at [136, 120] on select "Learning Mode* Online Full Time Learning Online Part Time Learning Blended Full…" at bounding box center [155, 121] width 138 height 23
select select "Online Full Time Learning"
click at [86, 110] on select "Learning Mode* Online Full Time Learning Online Part Time Learning Blended Full…" at bounding box center [155, 121] width 138 height 23
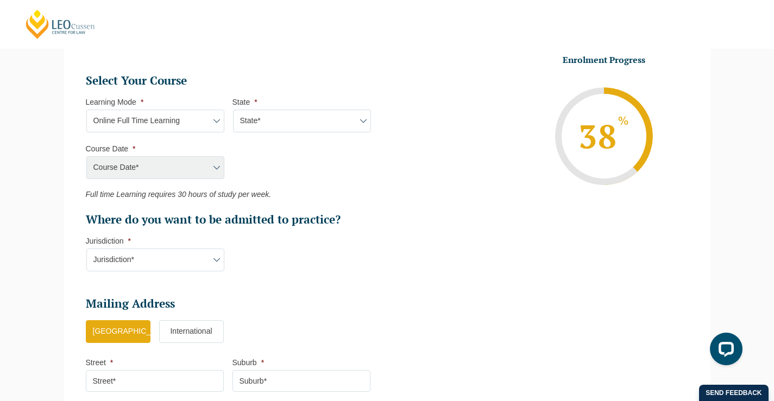
click at [252, 123] on select "State* National ([GEOGRAPHIC_DATA]/[GEOGRAPHIC_DATA], [GEOGRAPHIC_DATA], [GEOGR…" at bounding box center [302, 121] width 138 height 23
select select "National ([GEOGRAPHIC_DATA]/[GEOGRAPHIC_DATA], [GEOGRAPHIC_DATA], [GEOGRAPHIC_D…"
click at [233, 110] on select "State* National ([GEOGRAPHIC_DATA]/[GEOGRAPHIC_DATA], [GEOGRAPHIC_DATA], [GEOGR…" at bounding box center [302, 121] width 138 height 23
click at [139, 169] on select "Course Date* [DATE] ([DATE] to [DATE]) [DATE] ([DATE] to [DATE]) [DATE] ([DATE]…" at bounding box center [155, 167] width 138 height 23
select select "[DATE] ([DATE] to [DATE])"
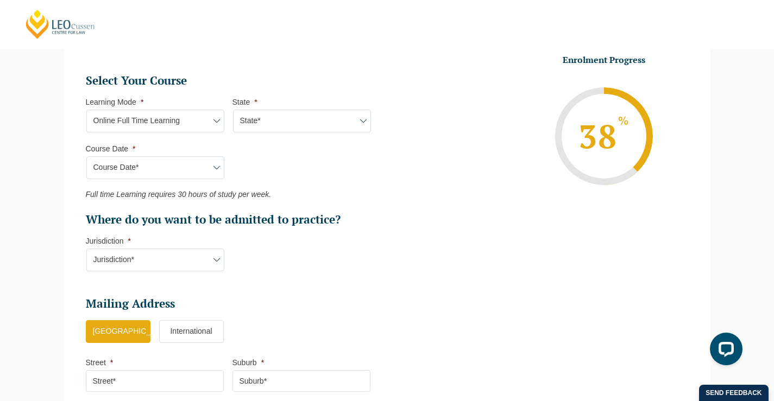
click at [86, 156] on select "Course Date* [DATE] ([DATE] to [DATE]) [DATE] ([DATE] to [DATE]) [DATE] ([DATE]…" at bounding box center [155, 167] width 138 height 23
type input "Intake 08 August 2026 FT"
type input "Practical Legal Training (NAT)"
select select
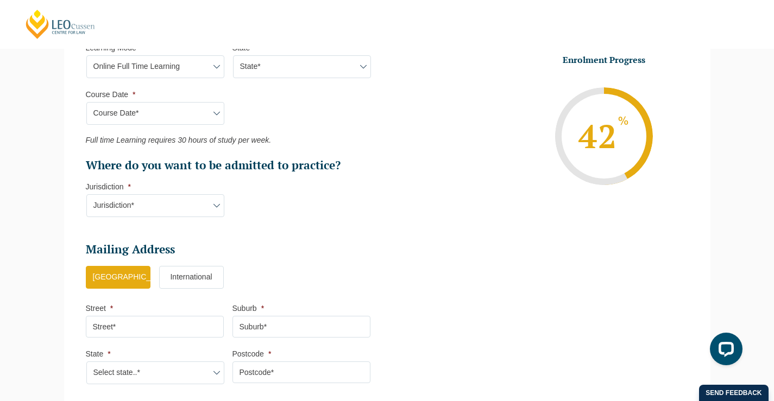
click at [118, 205] on select "Jurisdiction* VIC [GEOGRAPHIC_DATA]/[GEOGRAPHIC_DATA] SA [GEOGRAPHIC_DATA] [GEO…" at bounding box center [155, 205] width 138 height 23
select select "VIC"
click at [86, 194] on select "Jurisdiction* VIC [GEOGRAPHIC_DATA]/[GEOGRAPHIC_DATA] SA [GEOGRAPHIC_DATA] [GEO…" at bounding box center [155, 205] width 138 height 23
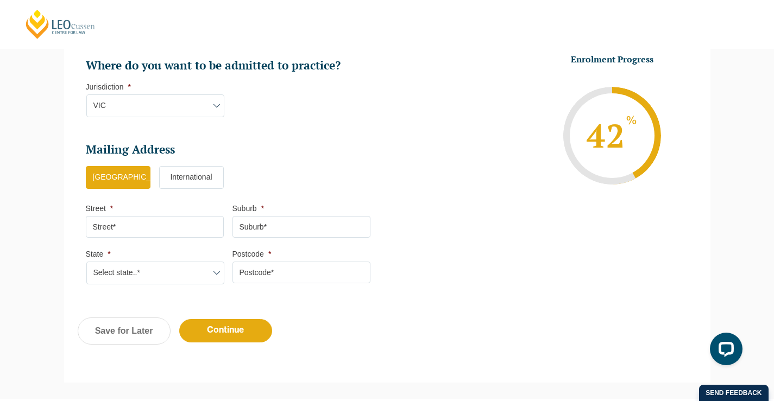
scroll to position [644, 0]
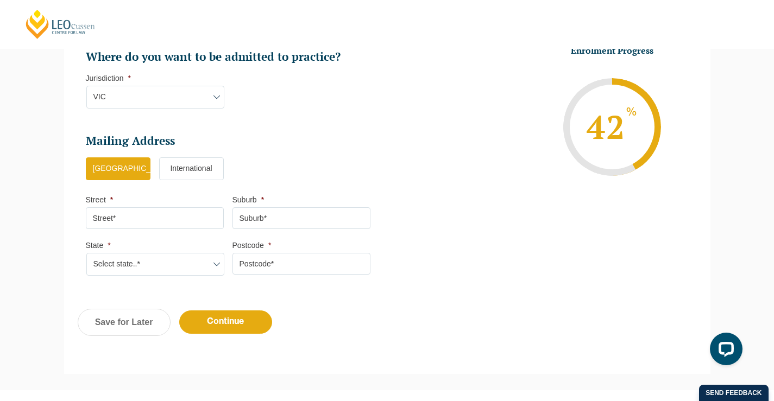
click at [123, 226] on input "Street *" at bounding box center [155, 219] width 138 height 22
type input "victoria"
type input "north"
select select "[GEOGRAPHIC_DATA]"
type input "5000"
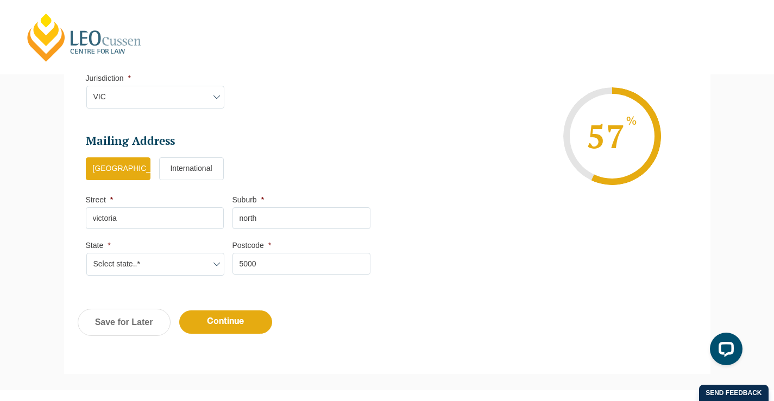
scroll to position [590, 0]
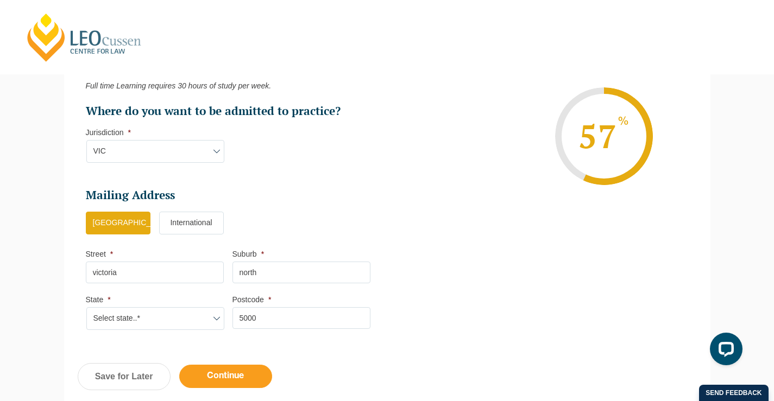
click at [223, 383] on input "Continue" at bounding box center [225, 376] width 93 height 23
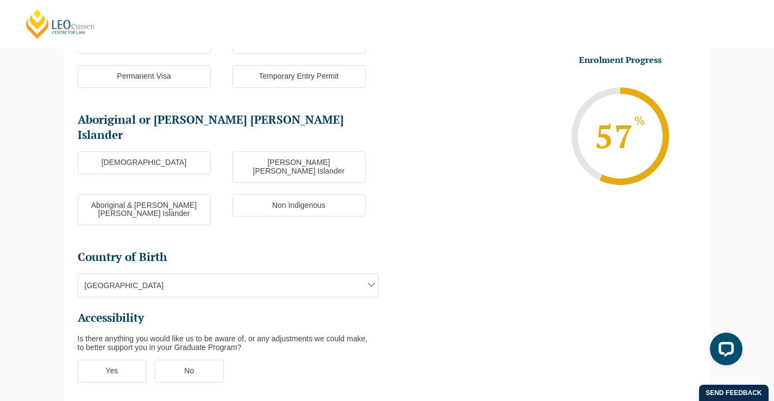
scroll to position [210, 0]
